Goal: Task Accomplishment & Management: Use online tool/utility

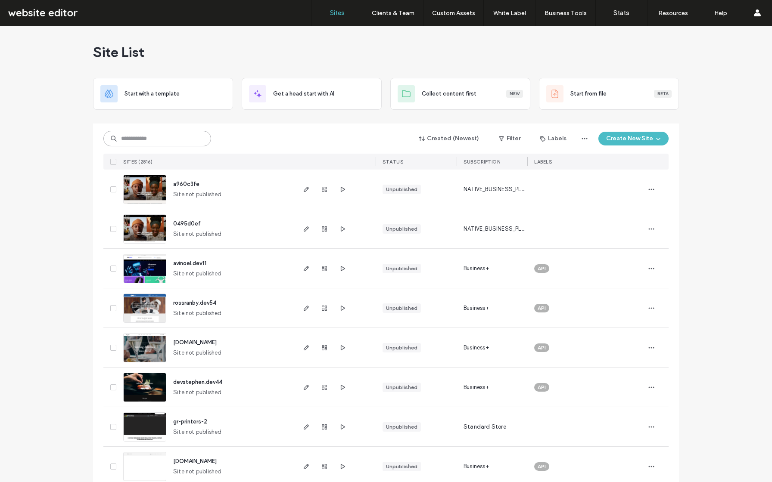
click at [186, 140] on input at bounding box center [157, 139] width 108 height 16
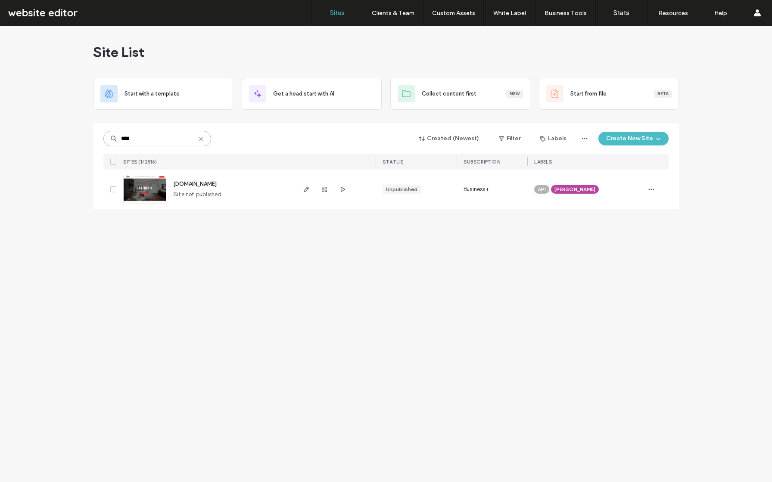
type input "****"
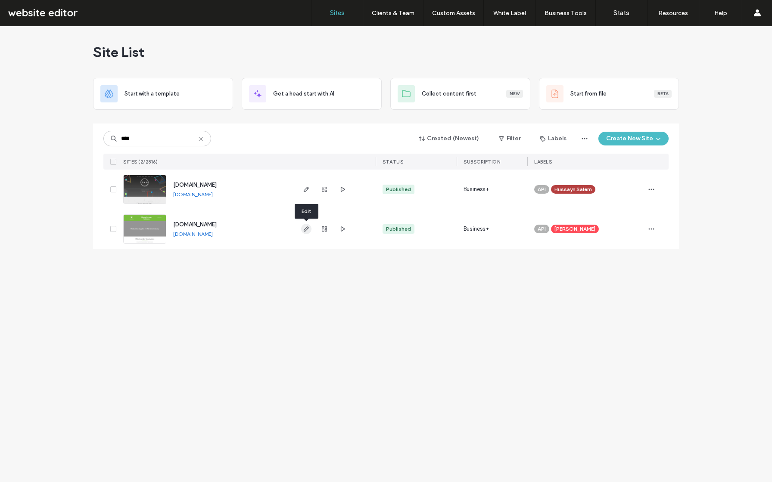
click at [302, 227] on span "button" at bounding box center [306, 229] width 10 height 10
